Goal: Transaction & Acquisition: Purchase product/service

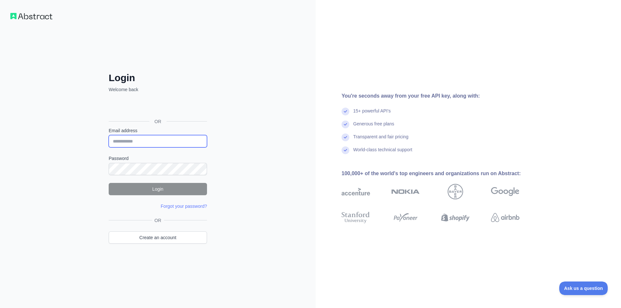
click at [129, 142] on input "Email address" at bounding box center [158, 141] width 98 height 12
type input "**********"
click at [164, 189] on button "Login" at bounding box center [158, 189] width 98 height 12
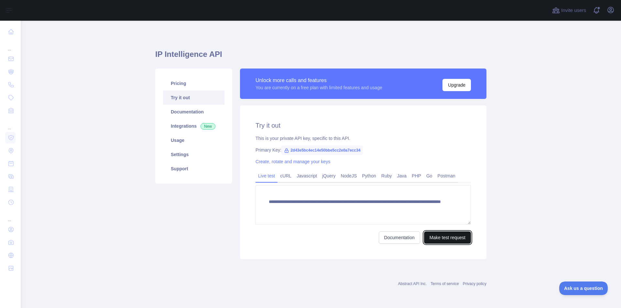
click at [449, 238] on button "Make test request" at bounding box center [447, 238] width 47 height 12
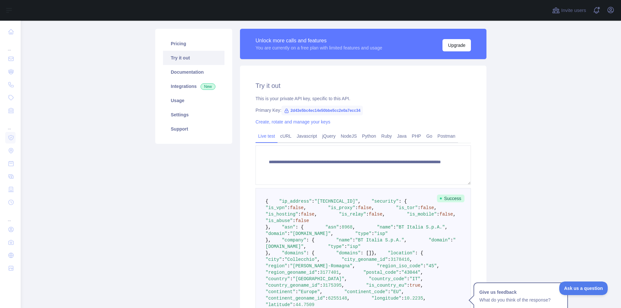
scroll to position [97, 0]
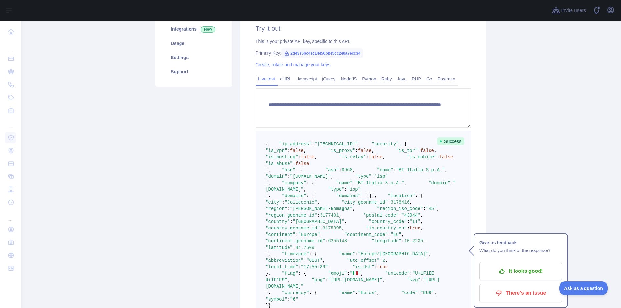
click at [476, 185] on div "**********" at bounding box center [363, 180] width 247 height 344
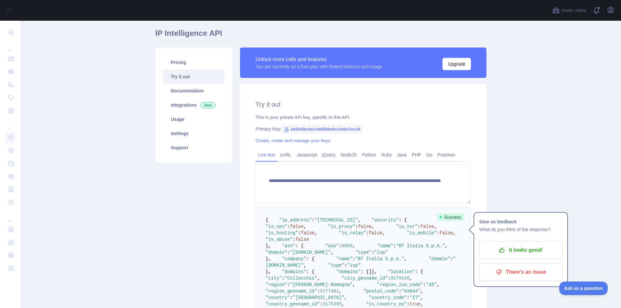
scroll to position [0, 0]
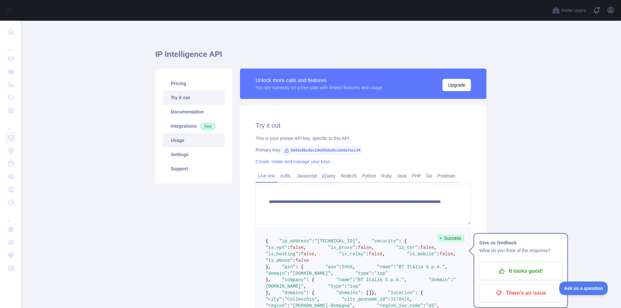
click at [175, 140] on link "Usage" at bounding box center [193, 140] width 61 height 14
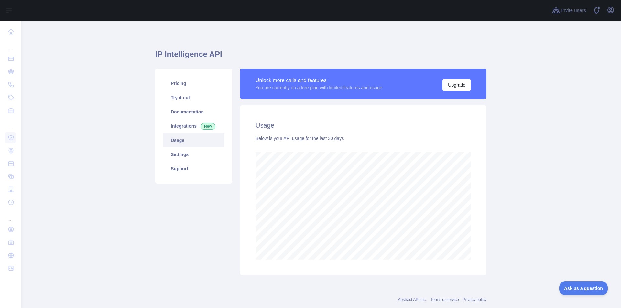
scroll to position [288, 596]
click at [181, 83] on link "Pricing" at bounding box center [193, 83] width 61 height 14
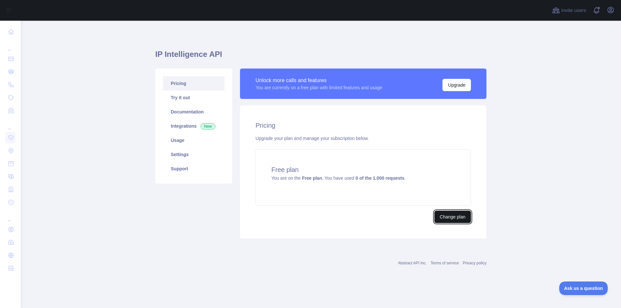
click at [460, 219] on button "Change plan" at bounding box center [452, 217] width 37 height 12
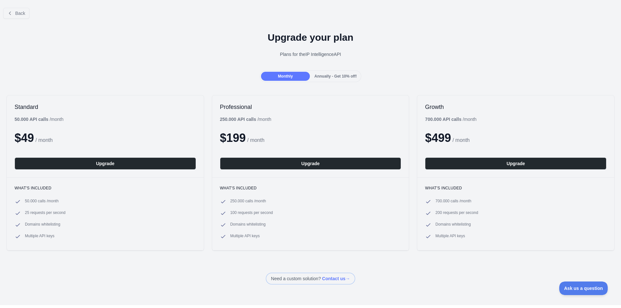
click at [11, 31] on div "Upgrade your plan Plans for the IP Intelligence API" at bounding box center [310, 47] width 621 height 47
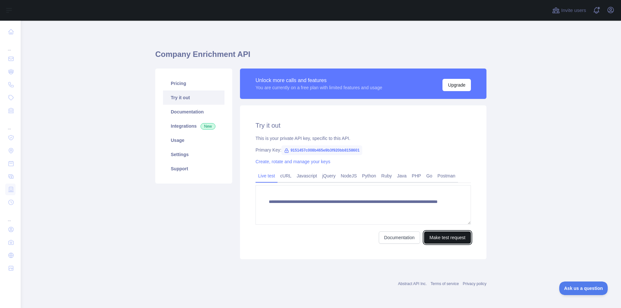
click at [451, 238] on button "Make test request" at bounding box center [447, 238] width 47 height 12
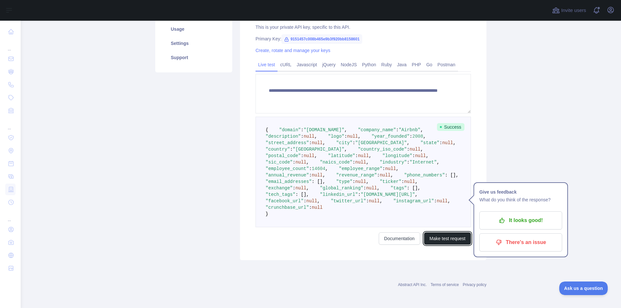
scroll to position [162, 0]
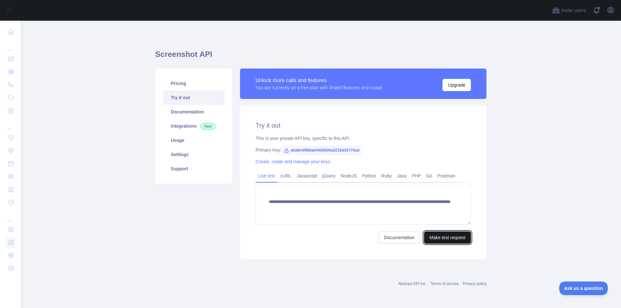
click at [438, 239] on button "Make test request" at bounding box center [447, 238] width 47 height 12
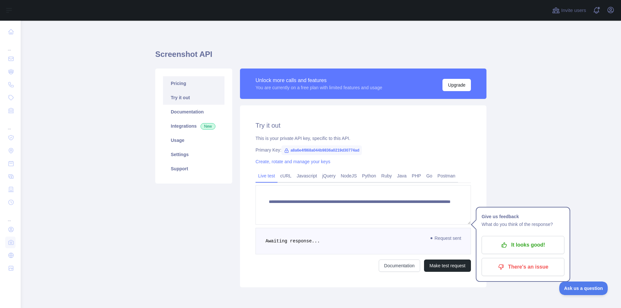
click at [183, 83] on link "Pricing" at bounding box center [193, 83] width 61 height 14
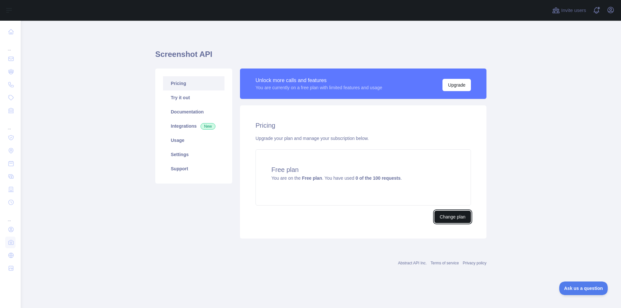
click at [444, 217] on button "Change plan" at bounding box center [452, 217] width 37 height 12
